Goal: Complete application form

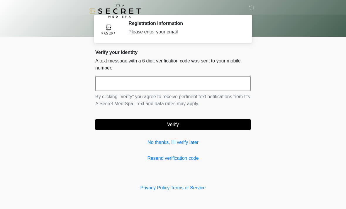
click at [186, 145] on link "No thanks, I'll verify later" at bounding box center [172, 142] width 155 height 7
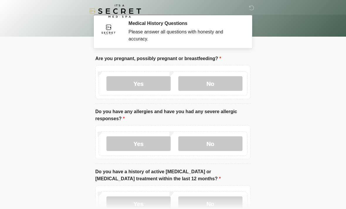
click at [226, 88] on label "No" at bounding box center [210, 83] width 64 height 15
click at [224, 145] on label "No" at bounding box center [210, 143] width 64 height 15
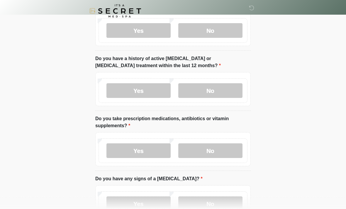
scroll to position [113, 0]
click at [219, 93] on label "No" at bounding box center [210, 90] width 64 height 15
click at [231, 151] on label "No" at bounding box center [210, 150] width 64 height 15
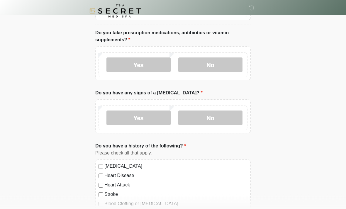
scroll to position [199, 0]
click at [231, 117] on label "No" at bounding box center [210, 118] width 64 height 15
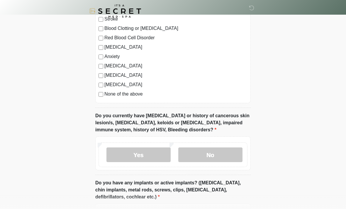
scroll to position [406, 0]
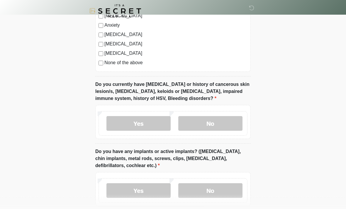
click at [231, 125] on label "No" at bounding box center [210, 123] width 64 height 15
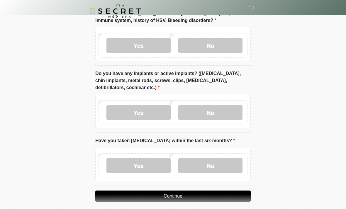
scroll to position [485, 0]
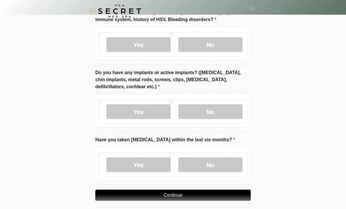
click at [235, 109] on label "No" at bounding box center [210, 111] width 64 height 15
click at [234, 165] on label "No" at bounding box center [210, 165] width 64 height 15
click at [219, 192] on button "Continue" at bounding box center [172, 195] width 155 height 11
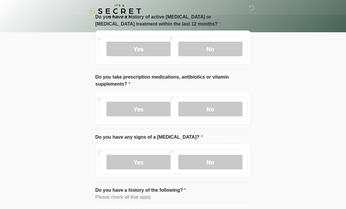
scroll to position [0, 0]
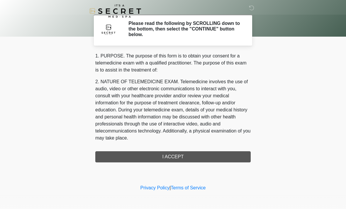
click at [214, 156] on div "1. PURPOSE. The purpose of this form is to obtain your consent for a telemedici…" at bounding box center [172, 108] width 155 height 110
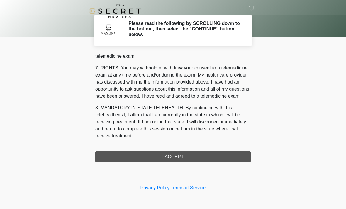
scroll to position [248, 0]
click at [201, 160] on button "I ACCEPT" at bounding box center [172, 156] width 155 height 11
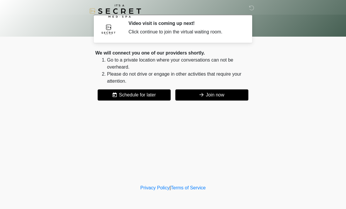
click at [199, 90] on button "Join now" at bounding box center [211, 94] width 73 height 11
